Goal: Task Accomplishment & Management: Manage account settings

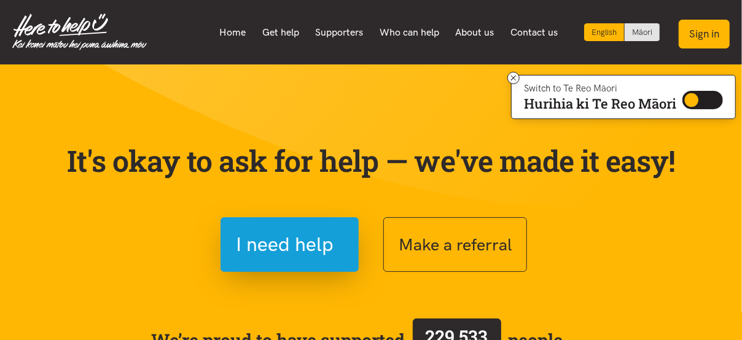
click at [704, 36] on button "Sign in" at bounding box center [704, 34] width 51 height 29
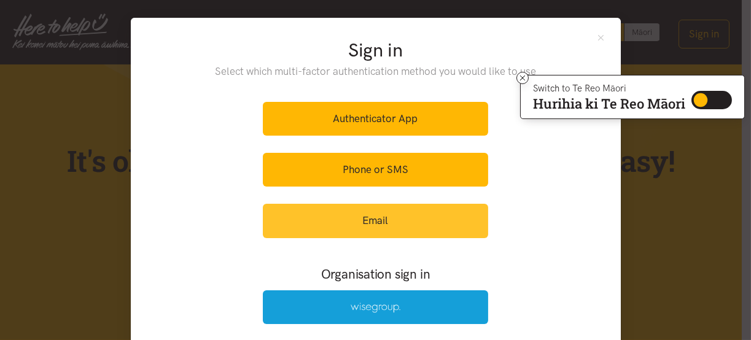
click at [374, 217] on link "Email" at bounding box center [375, 221] width 225 height 34
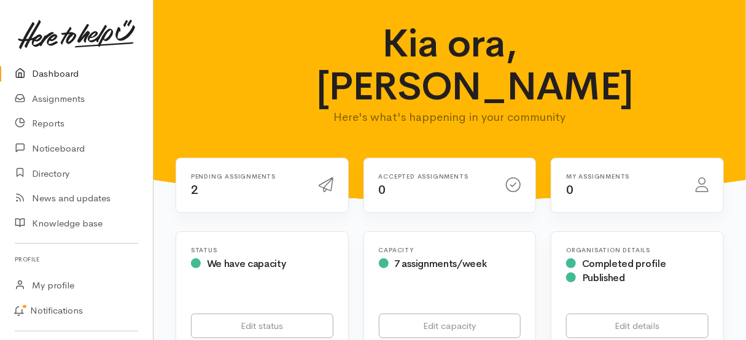
click at [235, 173] on h6 "Pending assignments" at bounding box center [247, 176] width 113 height 7
drag, startPoint x: 184, startPoint y: 148, endPoint x: 196, endPoint y: 151, distance: 12.7
click at [184, 173] on div "Pending assignments 2" at bounding box center [248, 185] width 128 height 25
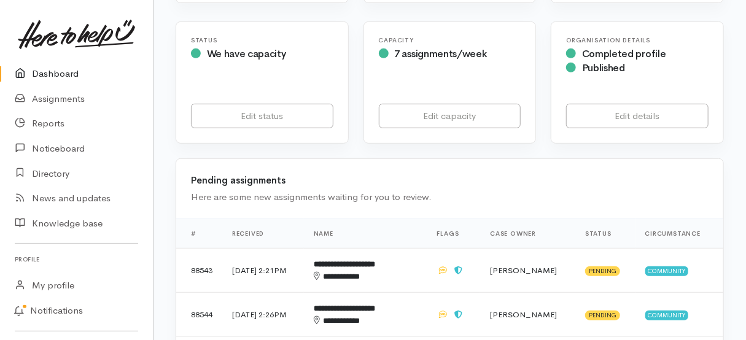
scroll to position [246, 0]
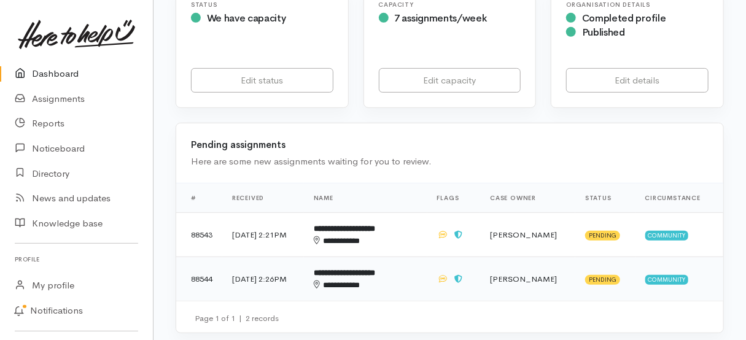
click at [364, 257] on td "**********" at bounding box center [365, 279] width 123 height 44
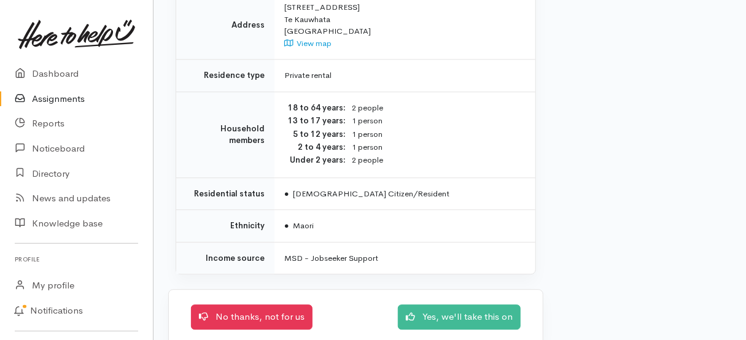
scroll to position [1240, 0]
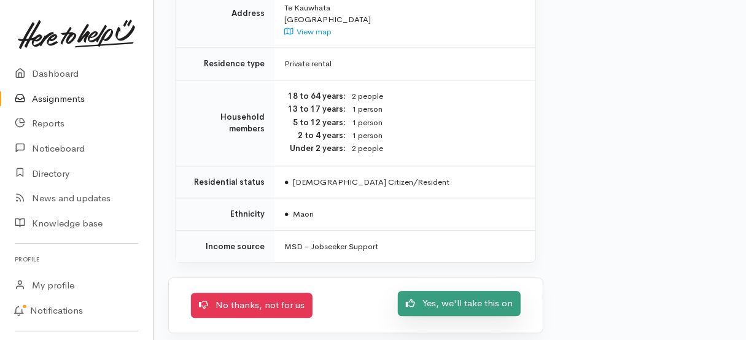
click at [424, 296] on link "Yes, we'll take this on" at bounding box center [459, 303] width 123 height 25
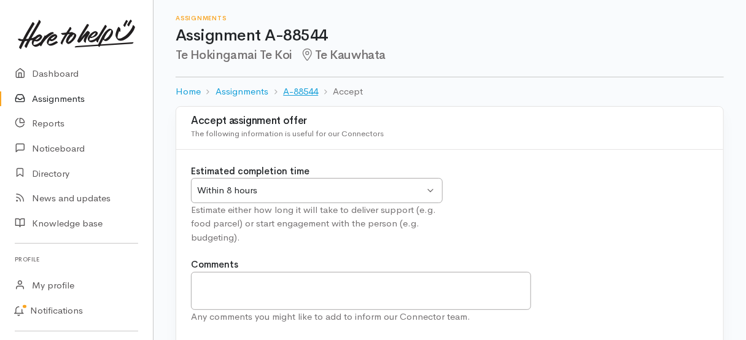
click at [308, 87] on link "A-88544" at bounding box center [300, 92] width 35 height 14
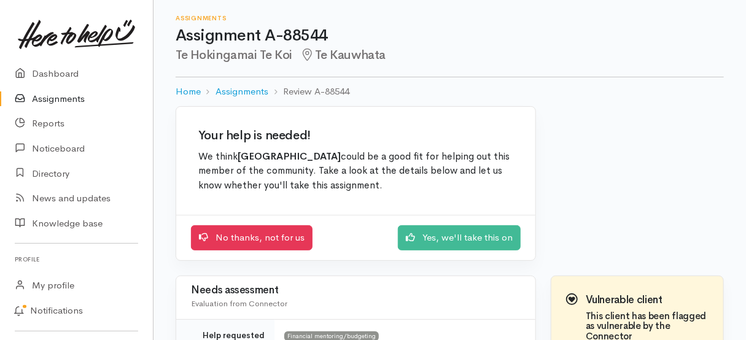
scroll to position [61, 0]
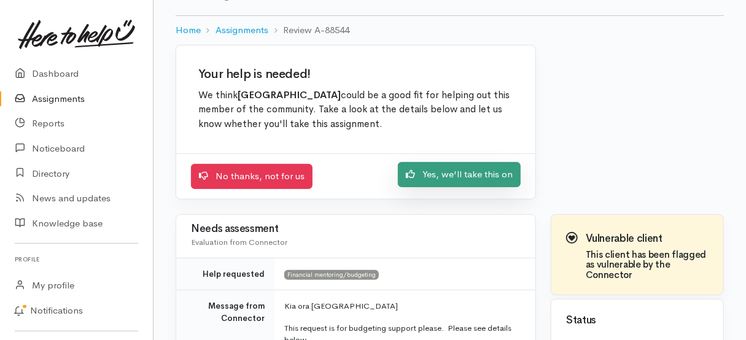
click at [461, 179] on link "Yes, we'll take this on" at bounding box center [459, 174] width 123 height 25
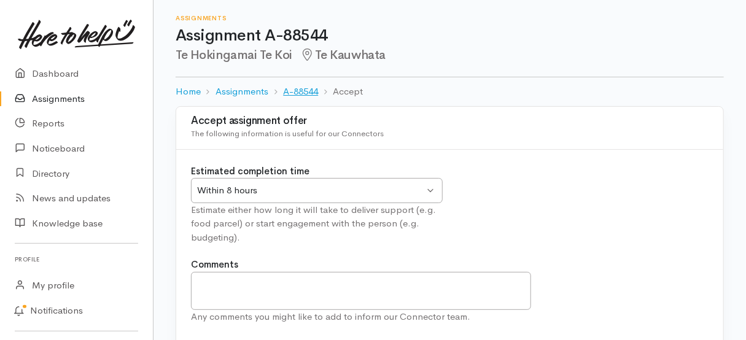
click at [313, 92] on link "A-88544" at bounding box center [300, 92] width 35 height 14
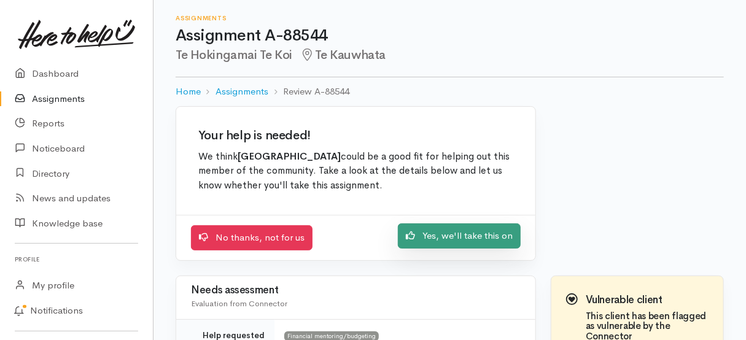
click at [463, 237] on link "Yes, we'll take this on" at bounding box center [459, 236] width 123 height 25
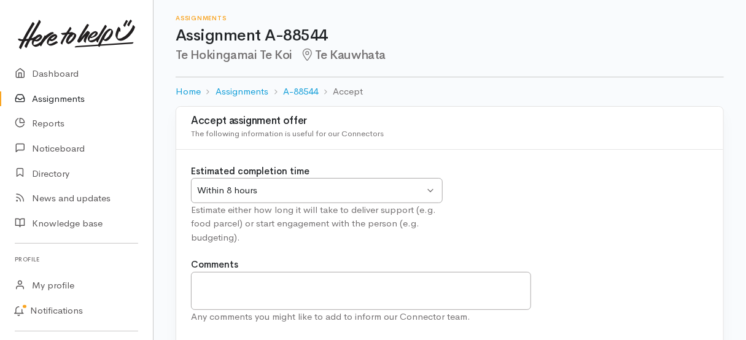
click at [239, 98] on ol "Home Assignments A-88544 Accept" at bounding box center [450, 91] width 549 height 29
click at [238, 94] on link "Assignments" at bounding box center [242, 92] width 53 height 14
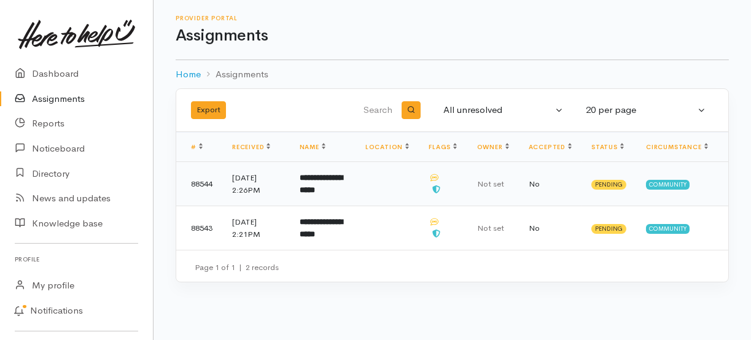
click at [311, 194] on b "**********" at bounding box center [321, 184] width 43 height 20
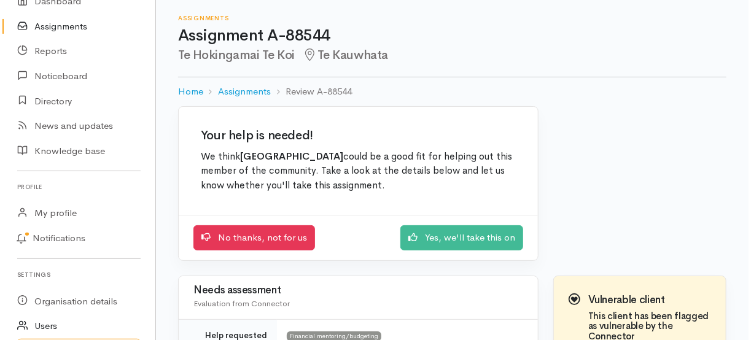
scroll to position [142, 0]
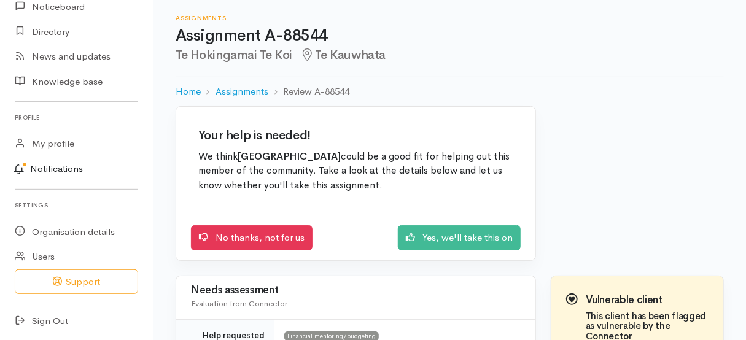
click at [66, 171] on link "Notifications" at bounding box center [74, 170] width 157 height 26
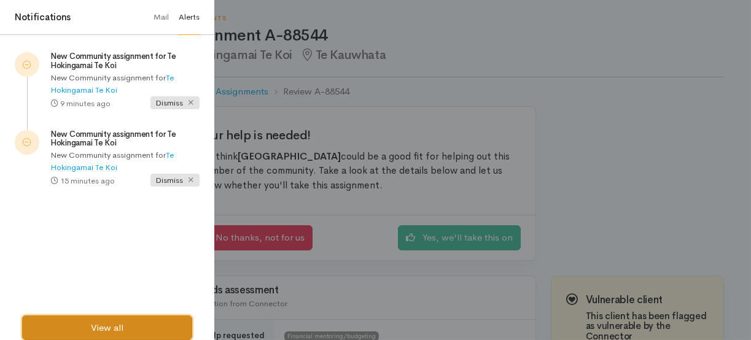
click at [115, 325] on link "View all" at bounding box center [107, 328] width 170 height 25
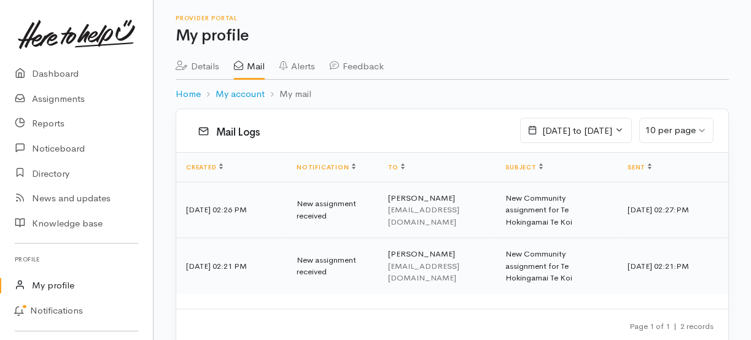
click at [234, 202] on td "[DATE] 02:26 PM" at bounding box center [231, 210] width 111 height 57
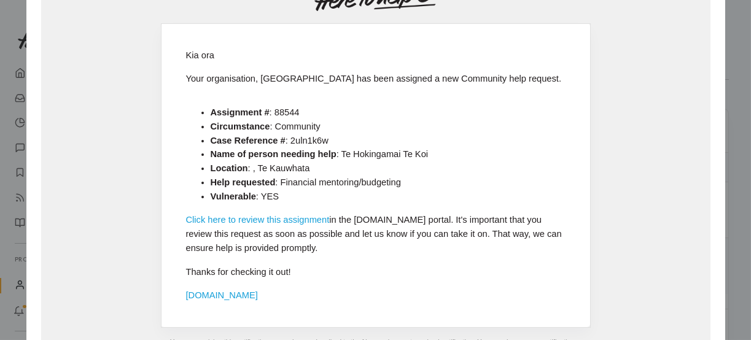
scroll to position [115, 0]
click at [288, 225] on link "Click here to review this assignment" at bounding box center [258, 220] width 144 height 10
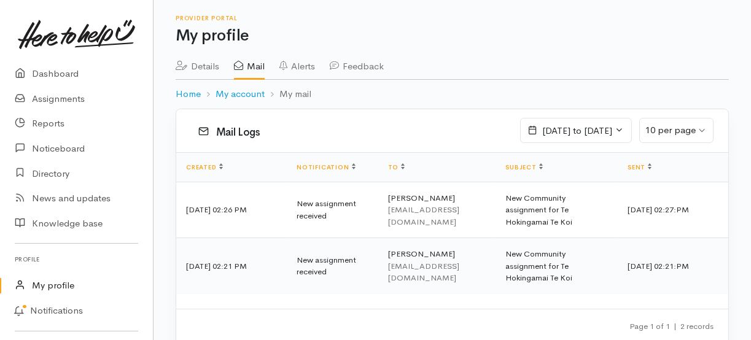
click at [318, 248] on td "New assignment received" at bounding box center [333, 266] width 92 height 56
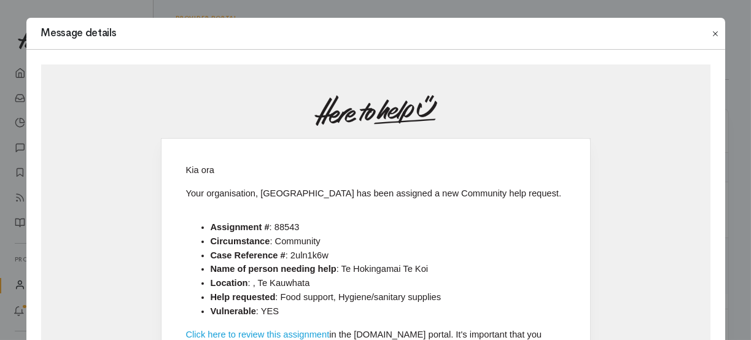
click at [715, 36] on button "Close" at bounding box center [716, 33] width 20 height 15
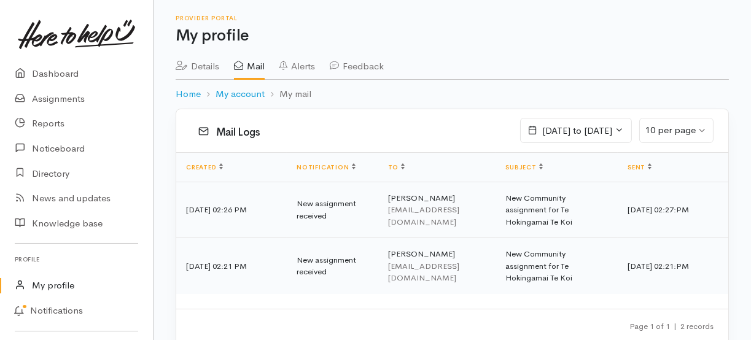
click at [253, 199] on td "08 Sep 2025 02:26 PM" at bounding box center [231, 210] width 111 height 57
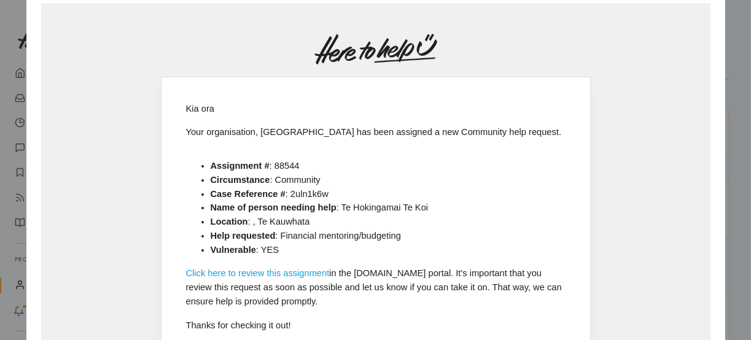
scroll to position [123, 0]
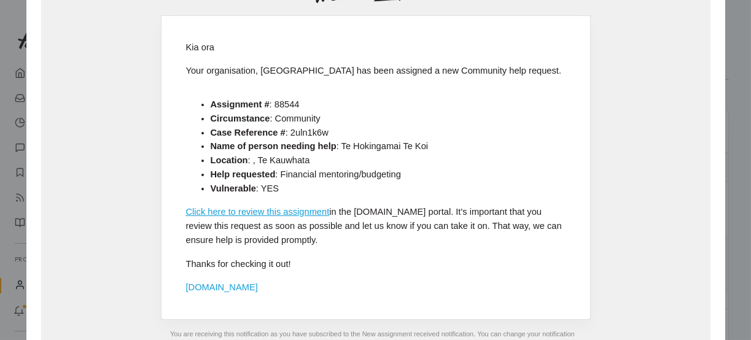
click at [267, 217] on link "Click here to review this assignment" at bounding box center [258, 212] width 144 height 10
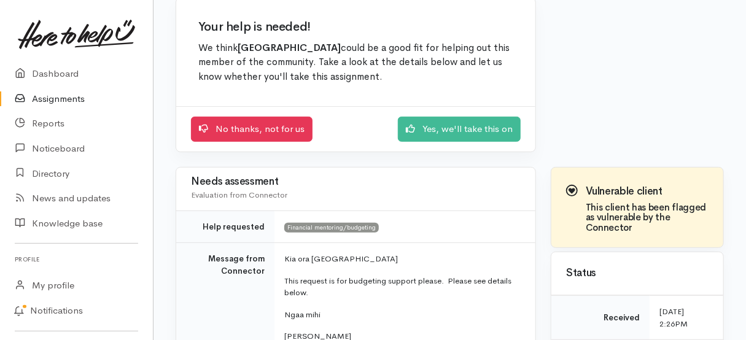
scroll to position [73, 0]
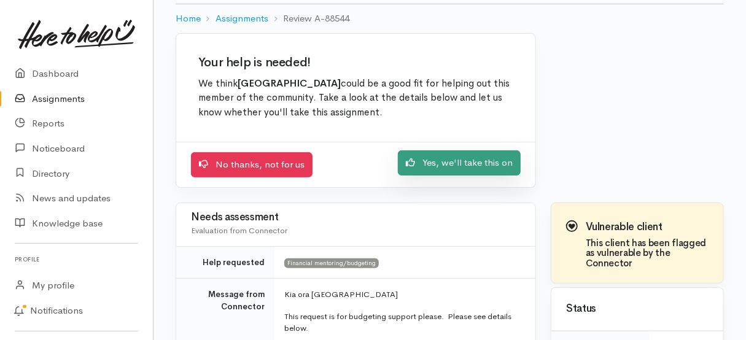
click at [464, 165] on link "Yes, we'll take this on" at bounding box center [459, 163] width 123 height 25
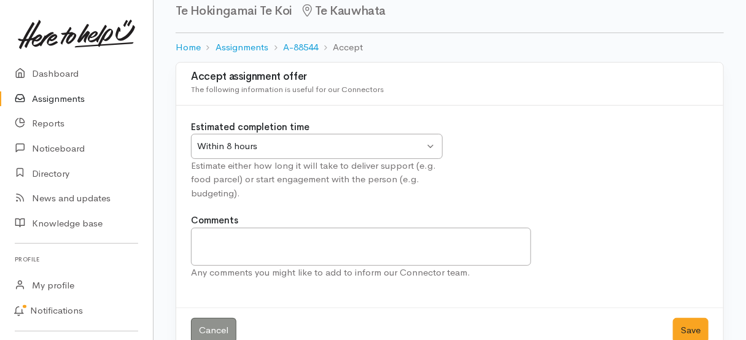
scroll to position [70, 0]
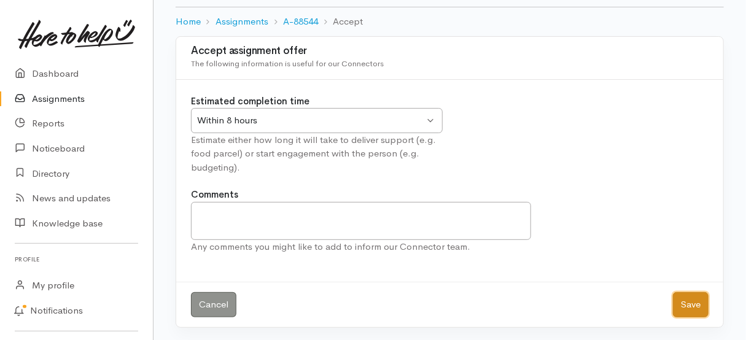
click at [691, 310] on button "Save" at bounding box center [691, 304] width 36 height 25
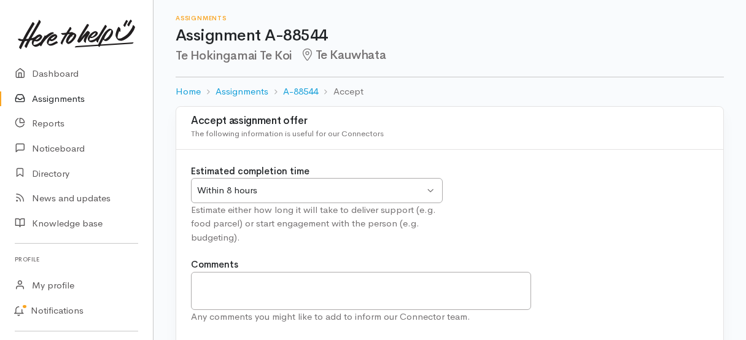
scroll to position [70, 0]
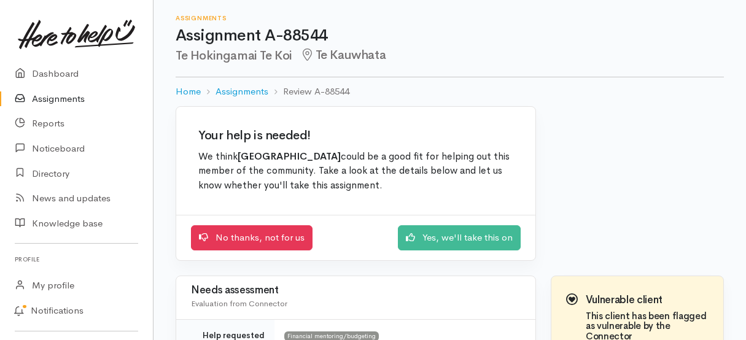
scroll to position [73, 0]
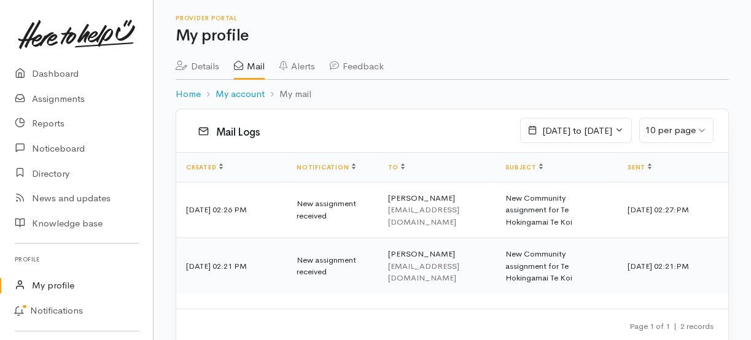
click at [253, 249] on td "[DATE] 02:21 PM" at bounding box center [231, 266] width 111 height 56
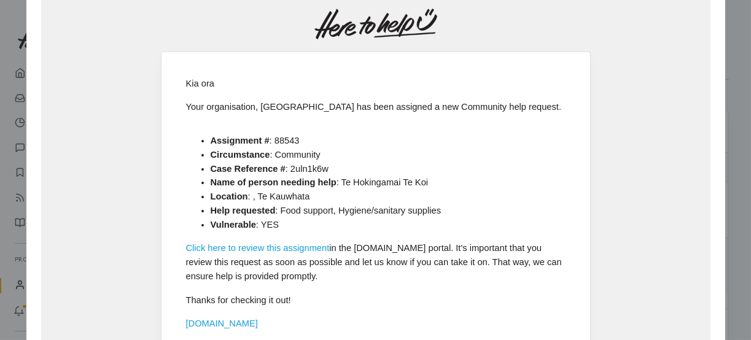
scroll to position [123, 0]
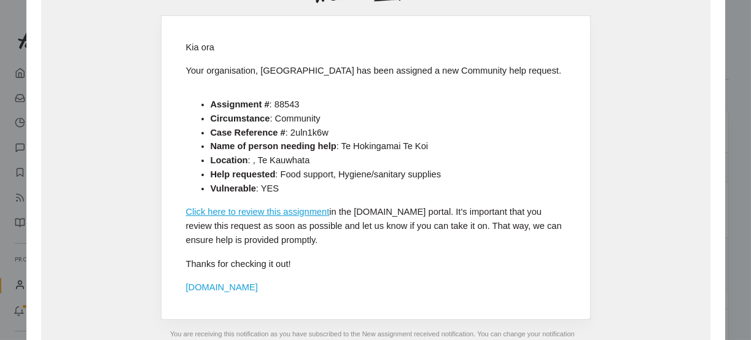
click at [278, 217] on link "Click here to review this assignment" at bounding box center [258, 212] width 144 height 10
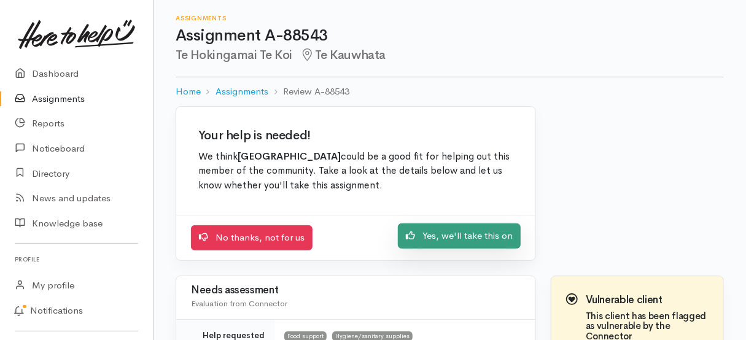
click at [458, 243] on link "Yes, we'll take this on" at bounding box center [459, 236] width 123 height 25
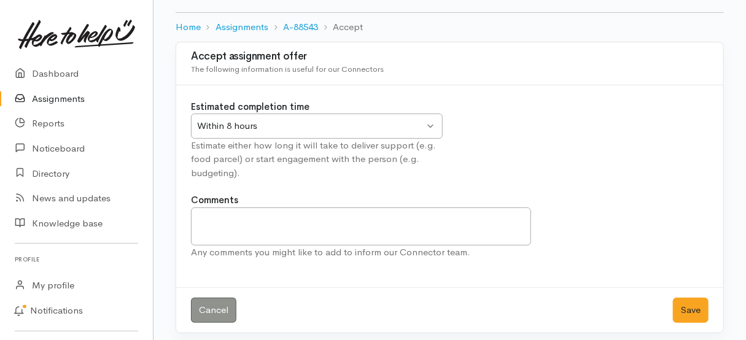
scroll to position [70, 0]
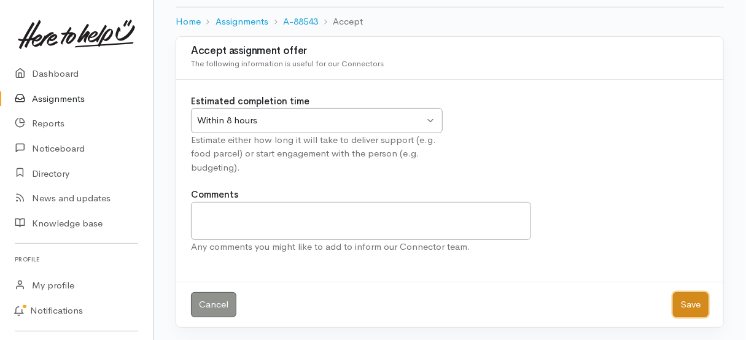
click at [685, 312] on button "Save" at bounding box center [691, 304] width 36 height 25
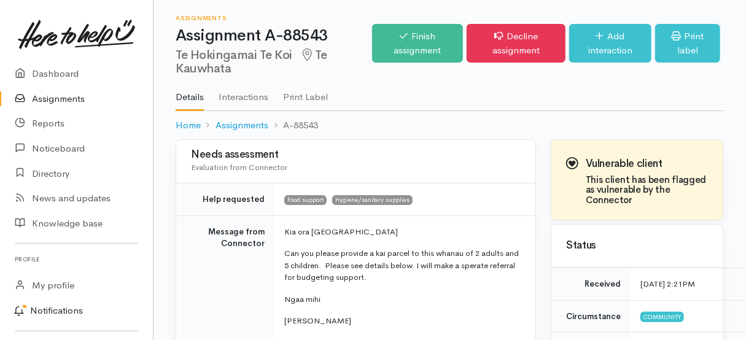
click at [61, 308] on link "Notifications" at bounding box center [74, 312] width 157 height 26
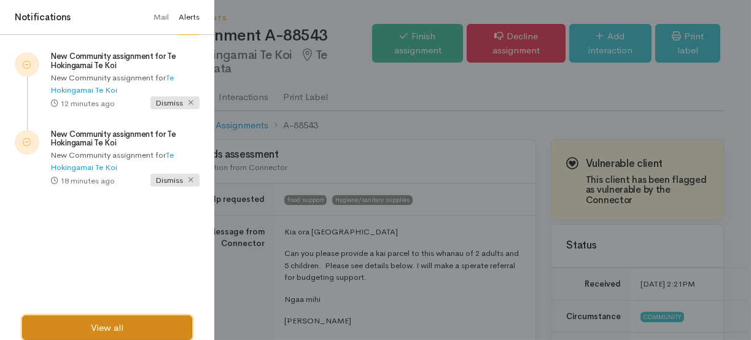
click at [69, 322] on link "View all" at bounding box center [107, 328] width 170 height 25
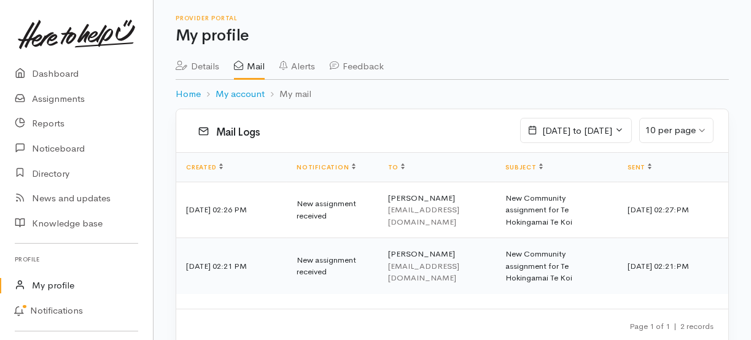
click at [205, 62] on link "Details" at bounding box center [198, 62] width 44 height 34
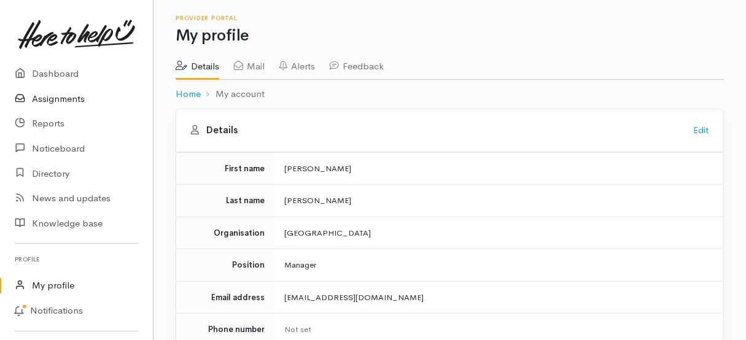
click at [68, 95] on link "Assignments" at bounding box center [76, 99] width 153 height 25
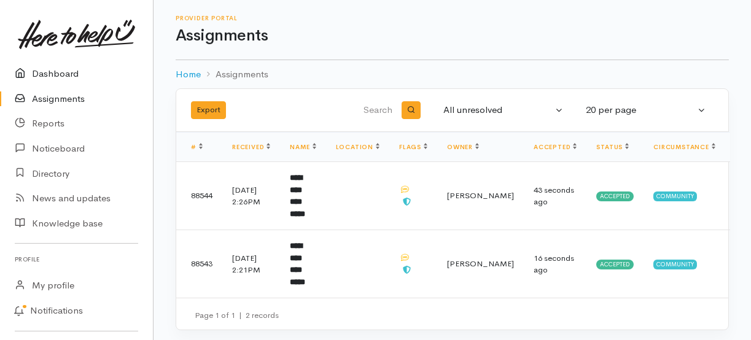
click at [59, 76] on link "Dashboard" at bounding box center [76, 73] width 153 height 25
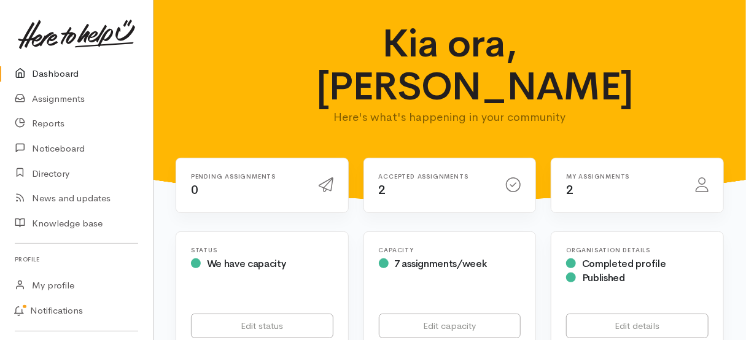
click at [570, 182] on span "2" at bounding box center [569, 189] width 7 height 15
click at [59, 96] on link "Assignments" at bounding box center [76, 99] width 153 height 25
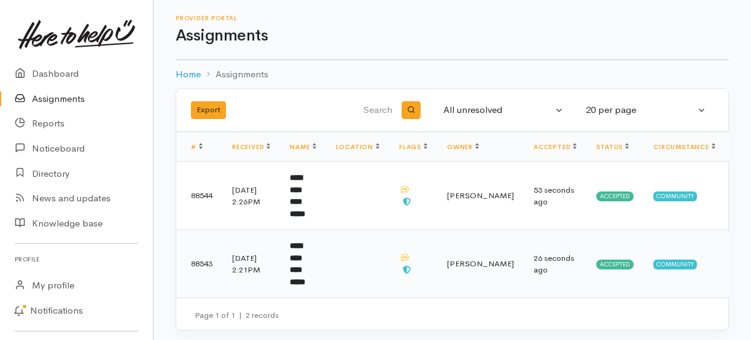
click at [242, 249] on td "[DATE] 2:21PM" at bounding box center [251, 264] width 58 height 68
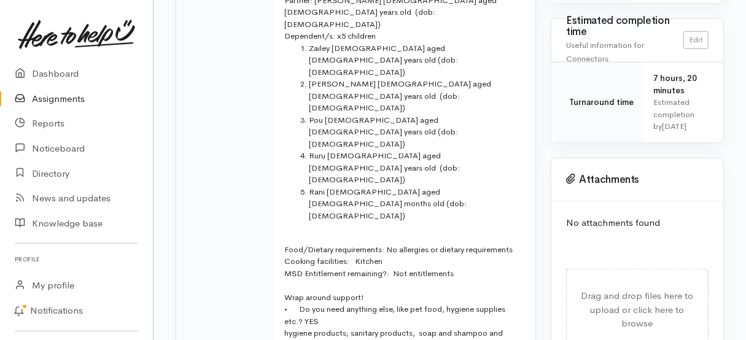
scroll to position [307, 0]
